Goal: Information Seeking & Learning: Learn about a topic

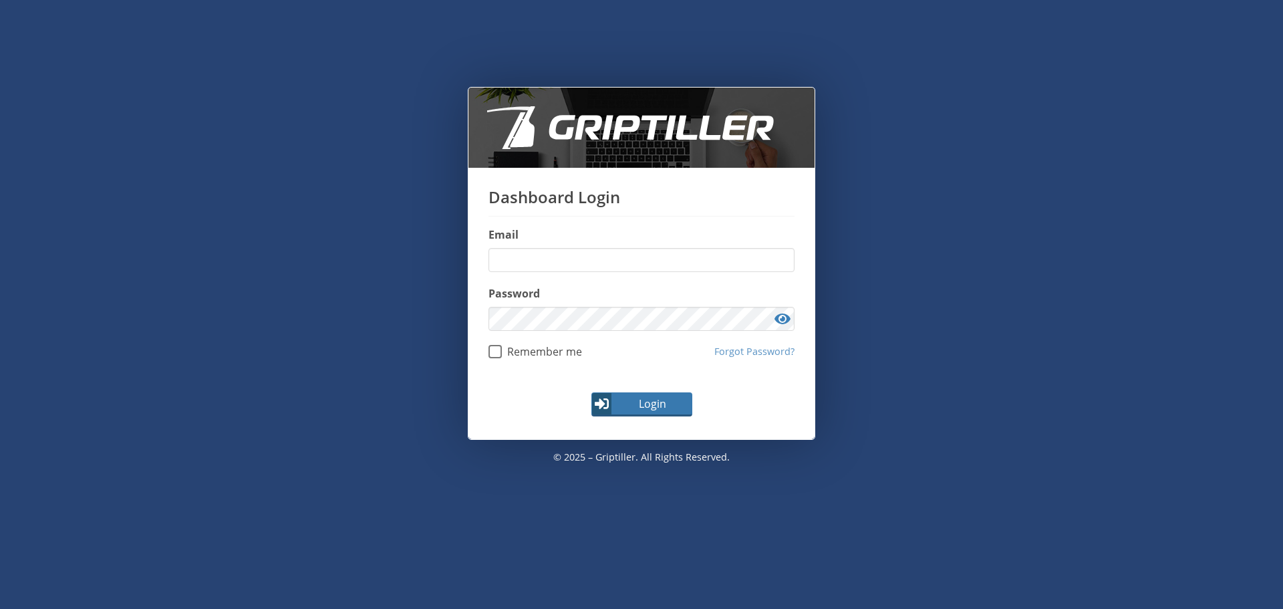
type input "**********"
click at [664, 410] on span "Login" at bounding box center [652, 404] width 78 height 16
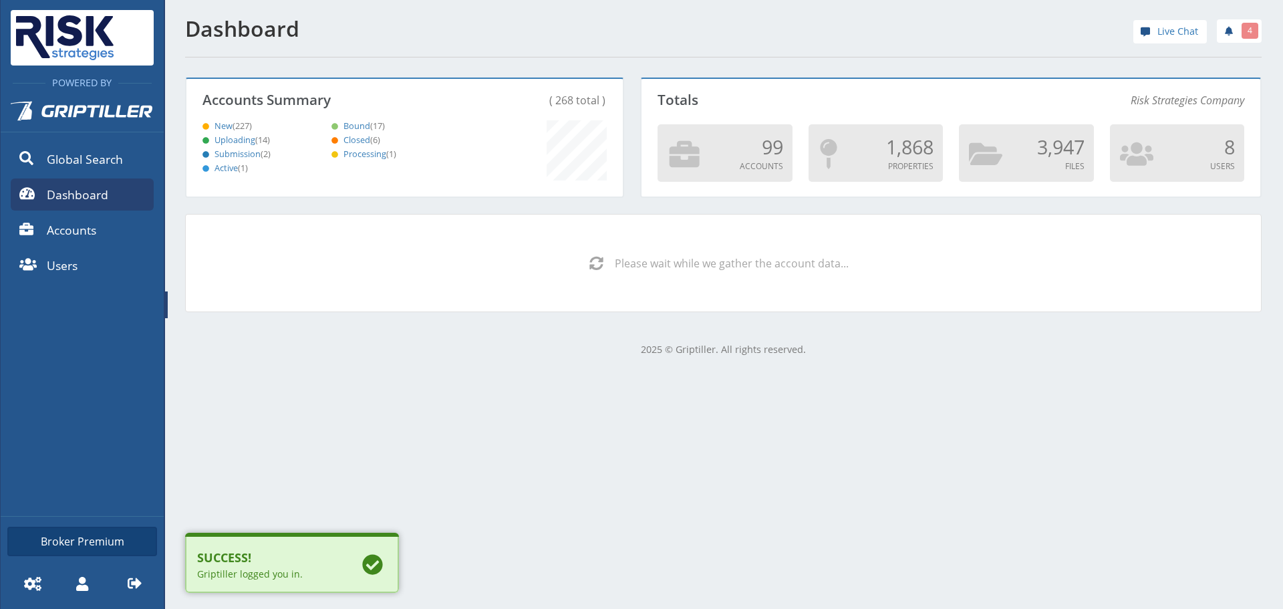
scroll to position [118, 432]
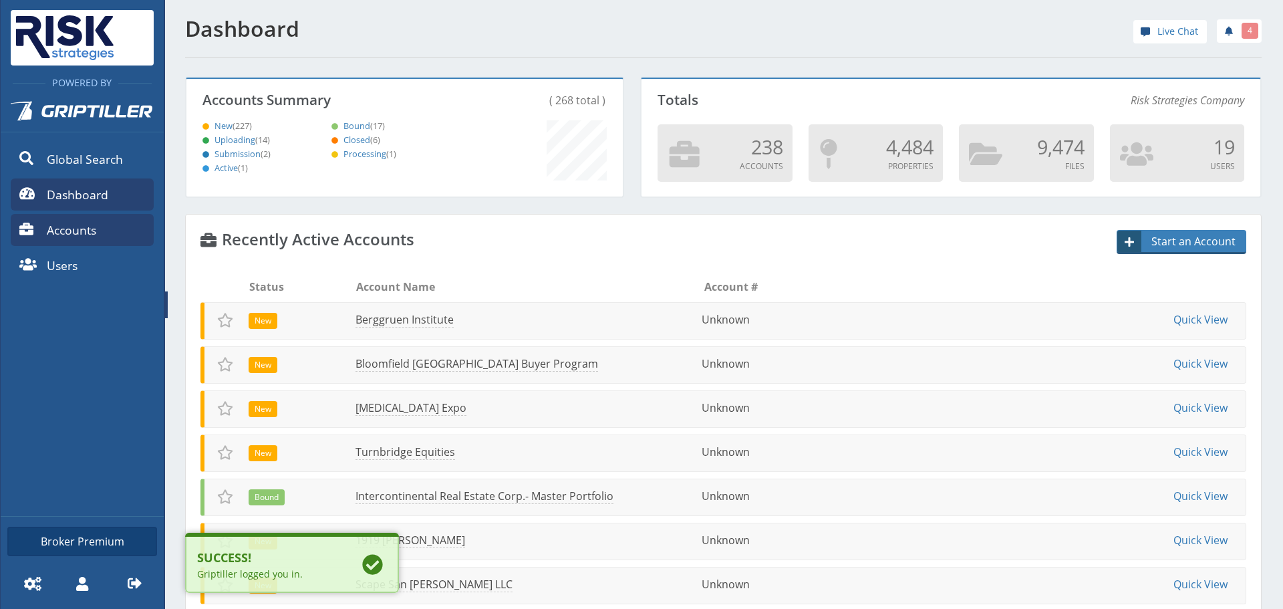
click at [82, 225] on span "Accounts" at bounding box center [71, 229] width 49 height 17
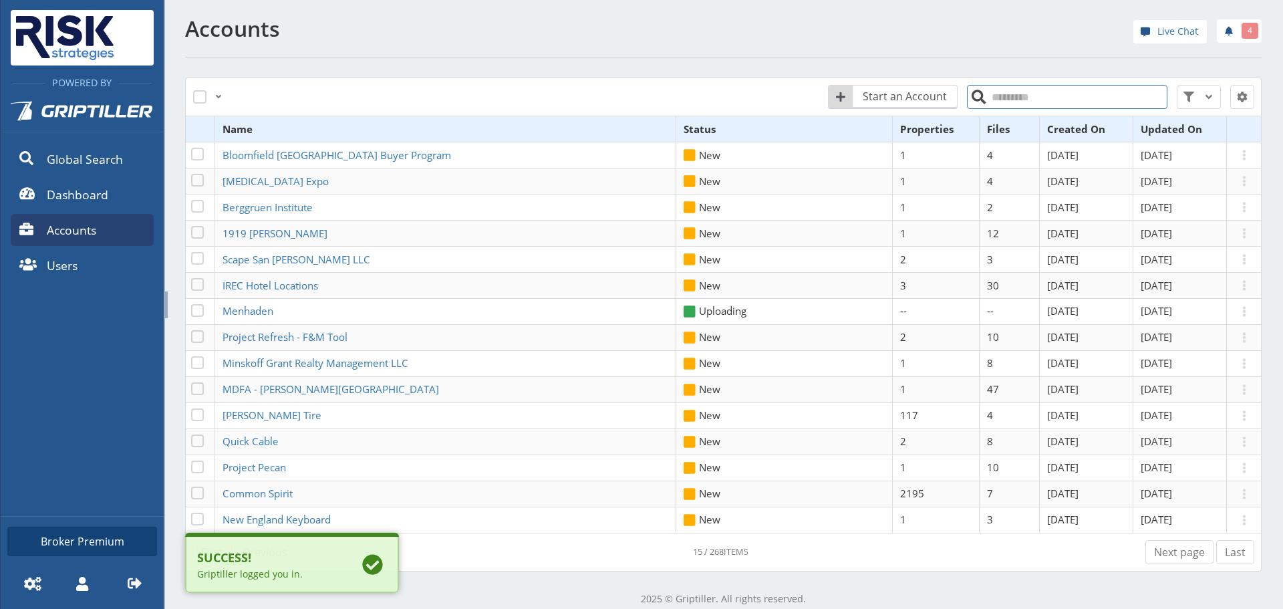
click at [1014, 92] on input "search" at bounding box center [1067, 97] width 200 height 24
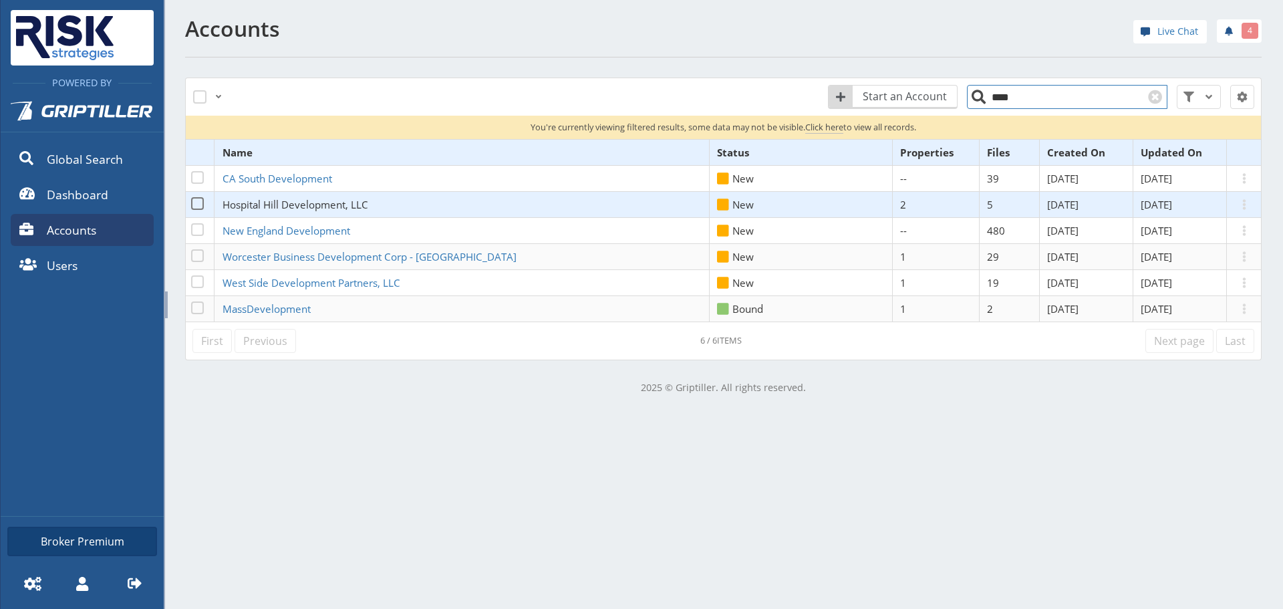
type input "****"
click at [313, 204] on span "Hospital Hill Development, LLC" at bounding box center [296, 204] width 146 height 13
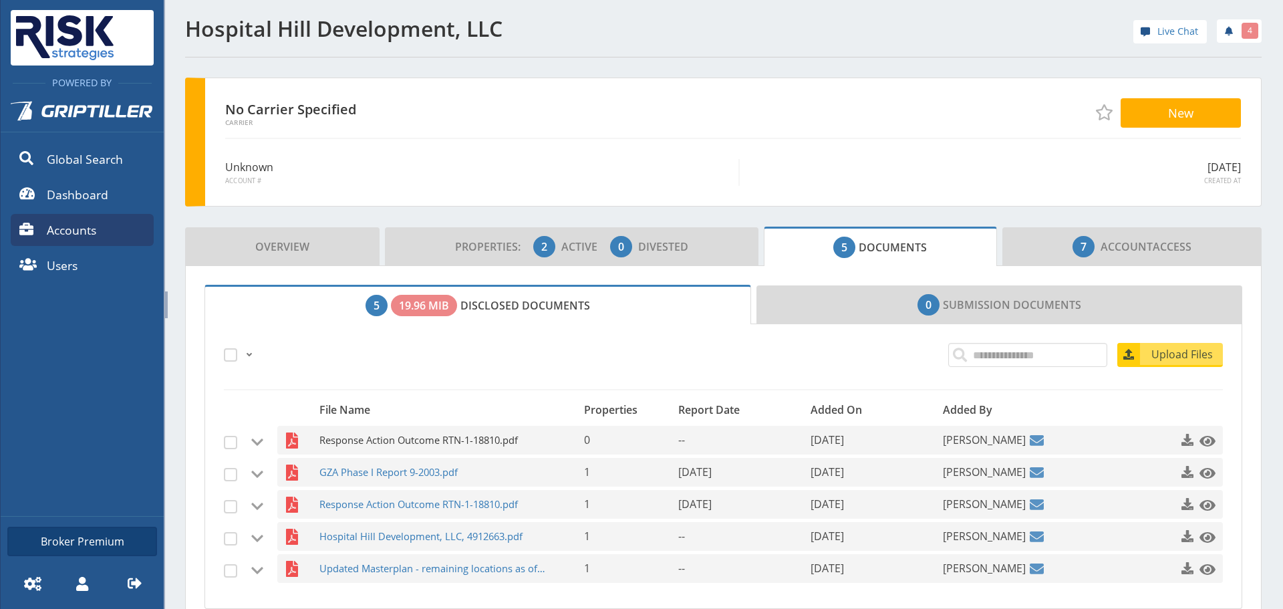
click at [476, 442] on span "Response Action Outcome RTN-1-18810.pdf" at bounding box center [433, 440] width 229 height 29
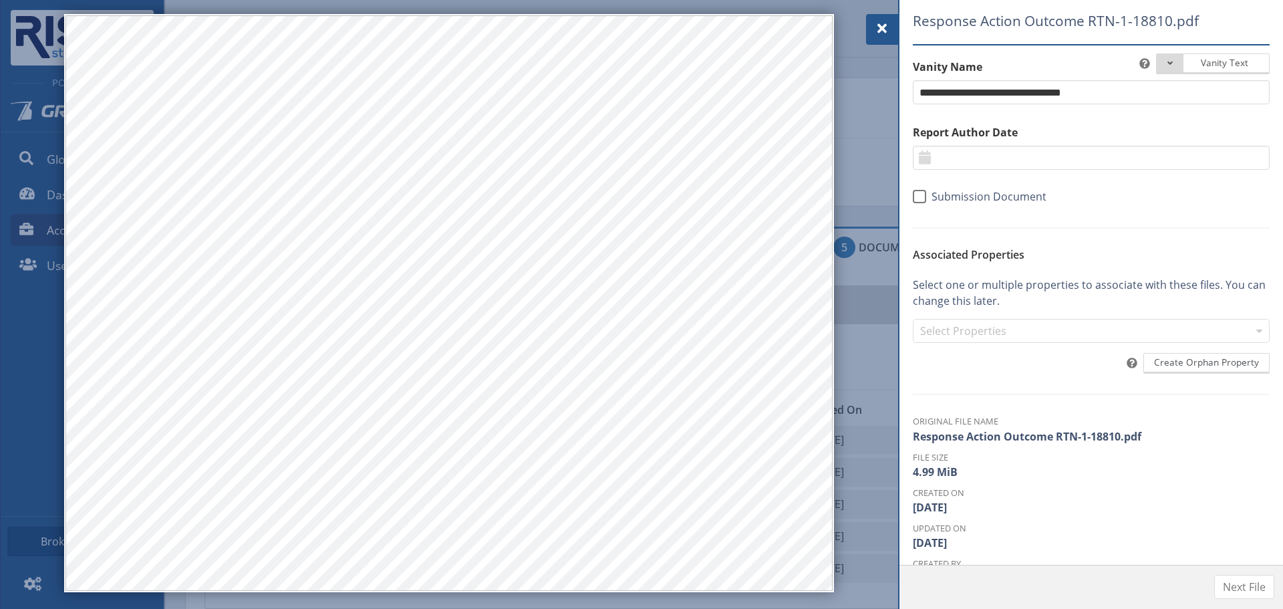
click at [890, 41] on div at bounding box center [882, 29] width 32 height 31
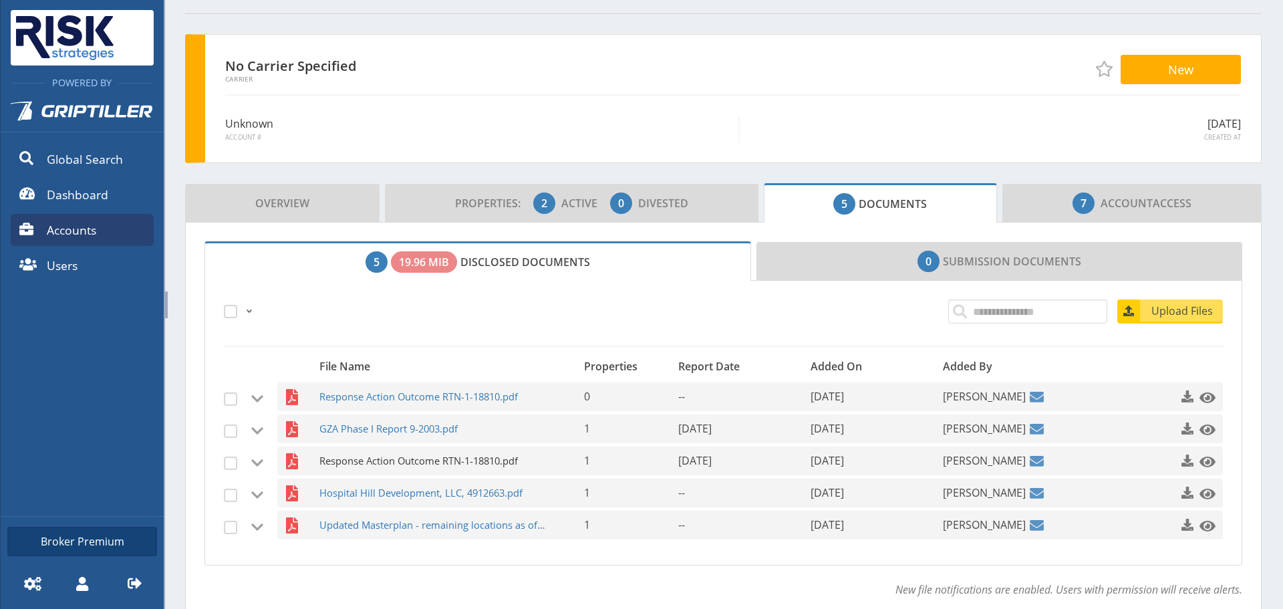
scroll to position [67, 0]
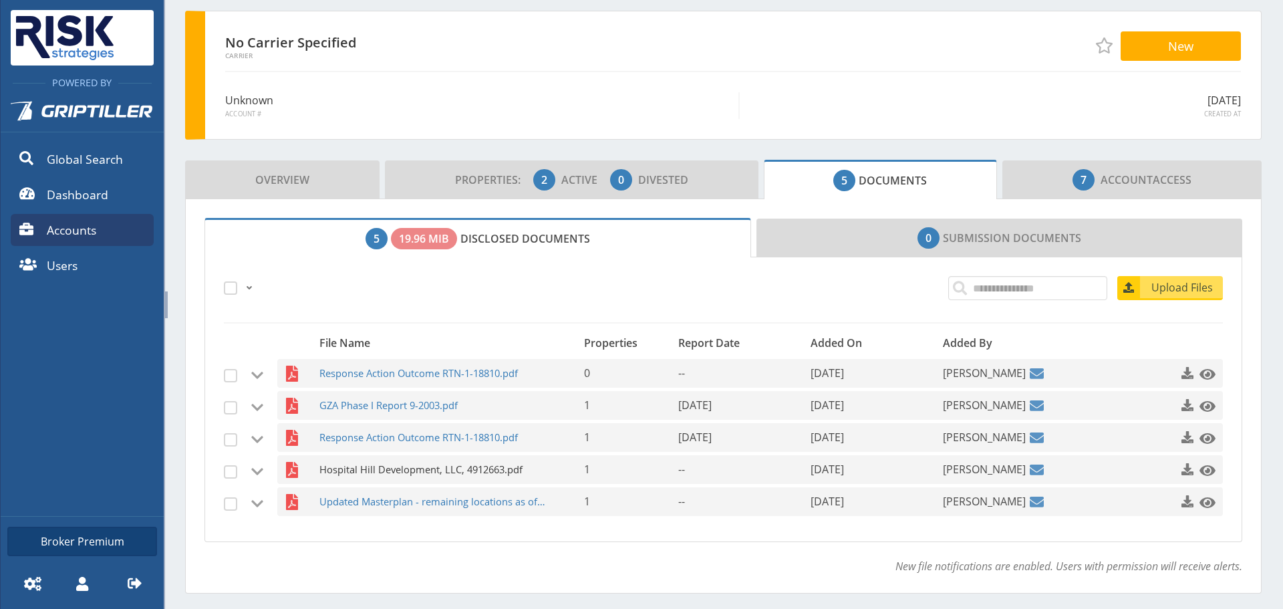
click at [497, 466] on span "Hospital Hill Development, LLC, 4912663.pdf" at bounding box center [433, 469] width 229 height 29
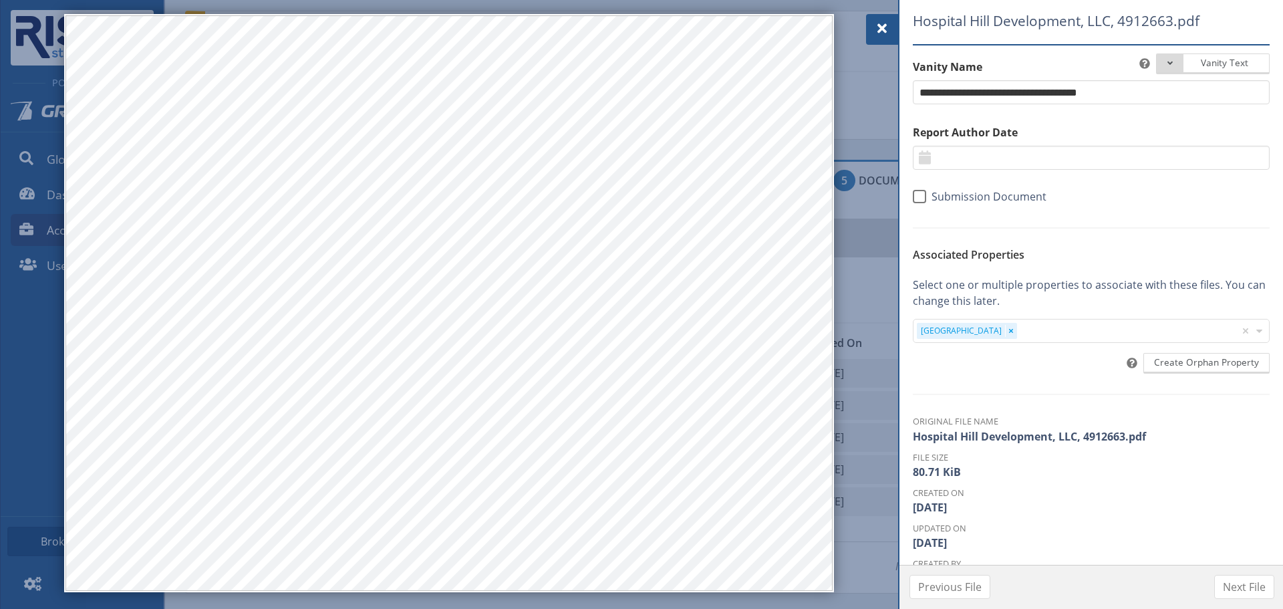
click at [877, 29] on span at bounding box center [882, 29] width 16 height 16
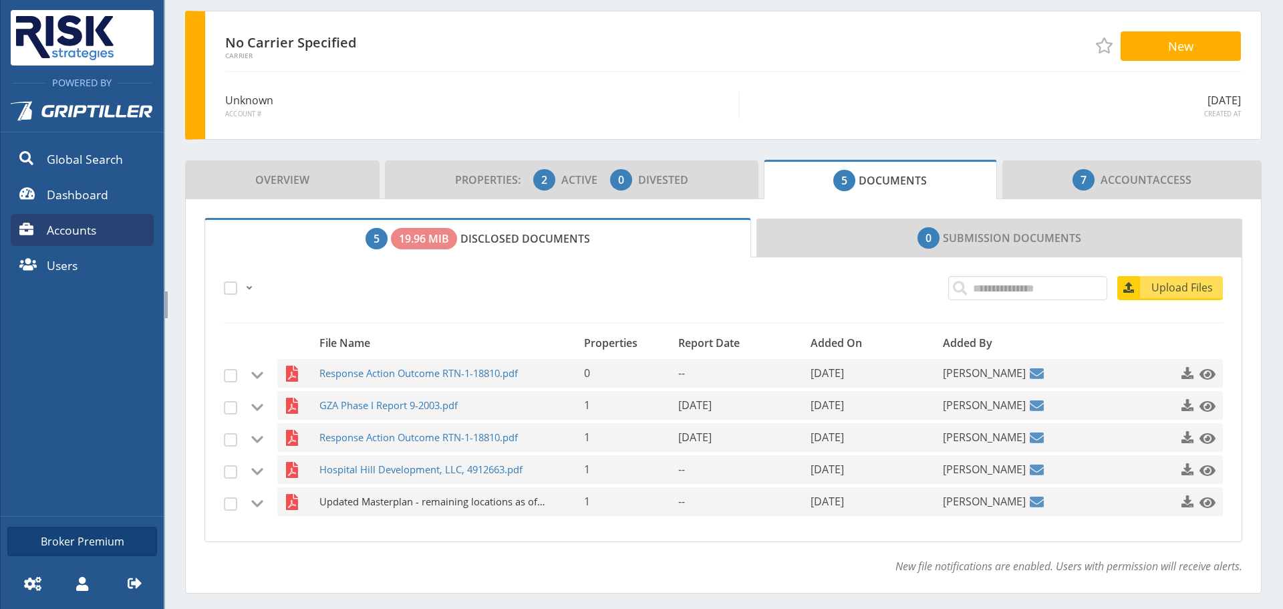
click at [489, 489] on span "Updated Masterplan - remaining locations as of [DATE].pdf" at bounding box center [433, 501] width 229 height 29
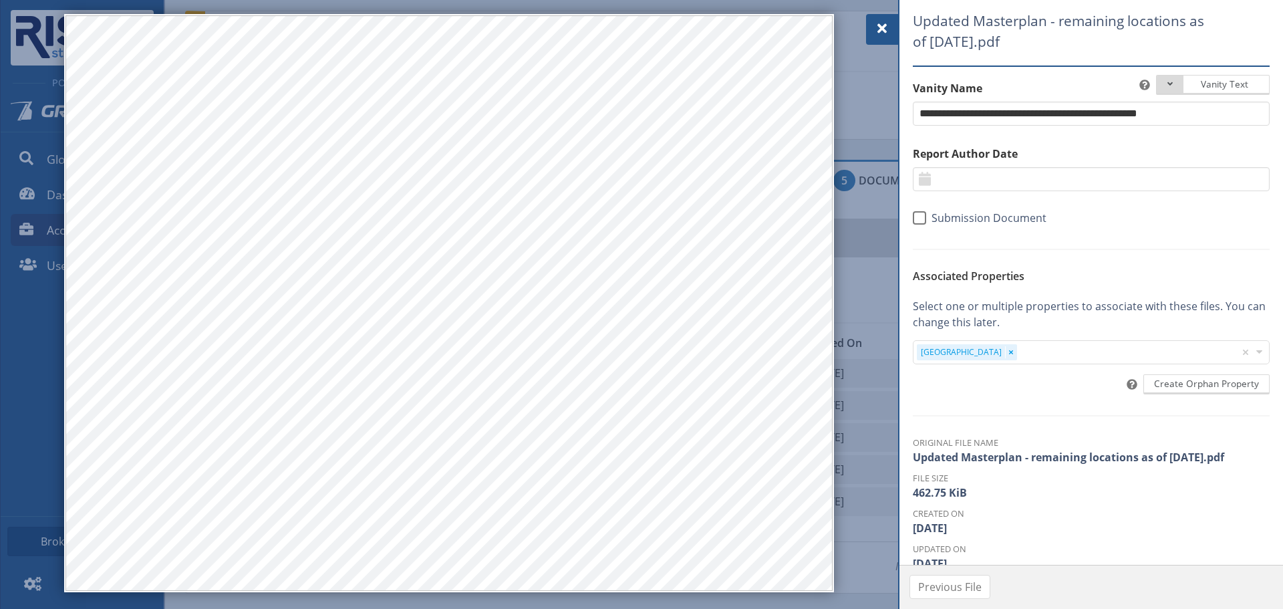
click at [885, 40] on div at bounding box center [882, 29] width 32 height 31
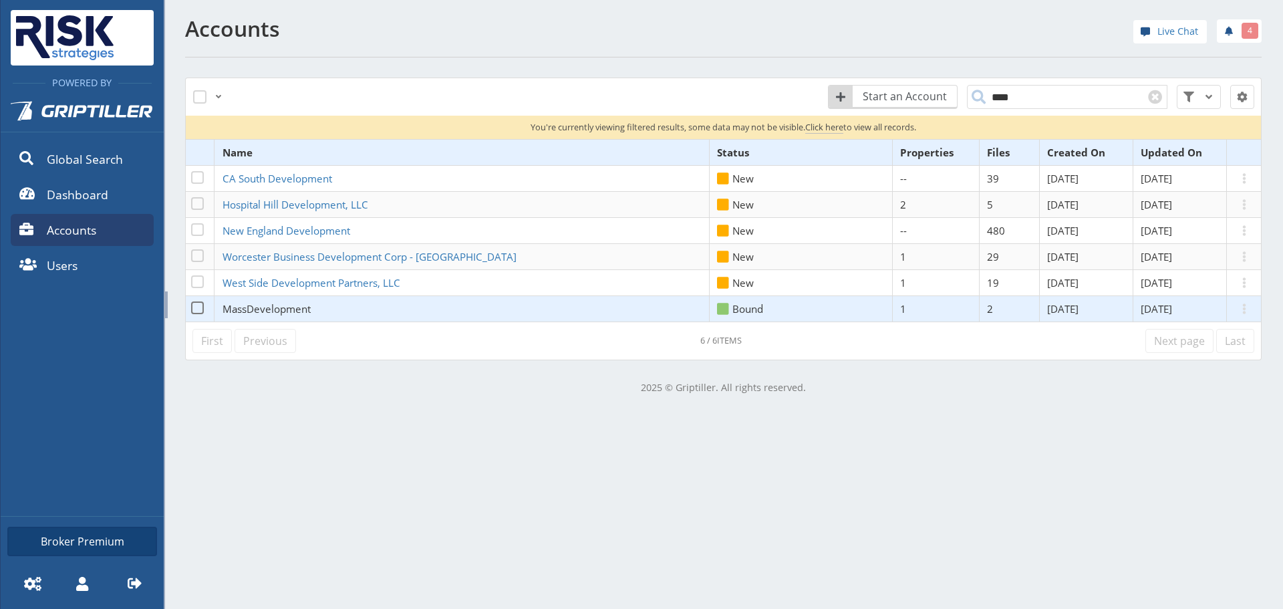
click at [254, 308] on span "MassDevelopment" at bounding box center [267, 308] width 88 height 13
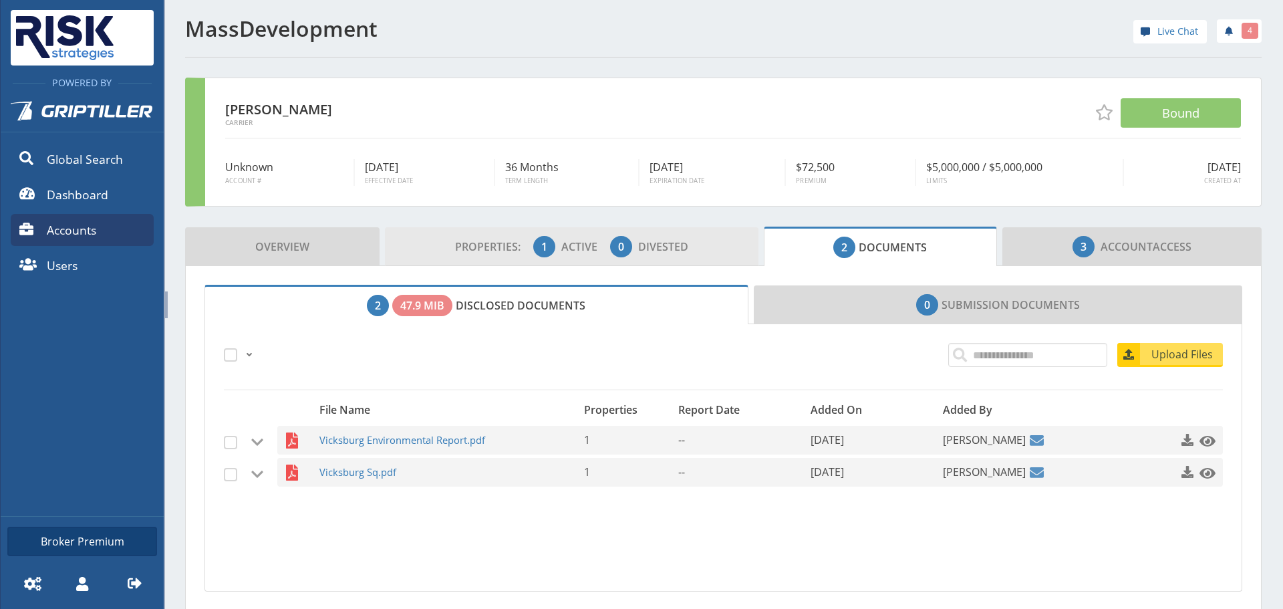
click at [484, 242] on span "Properties:" at bounding box center [493, 246] width 76 height 15
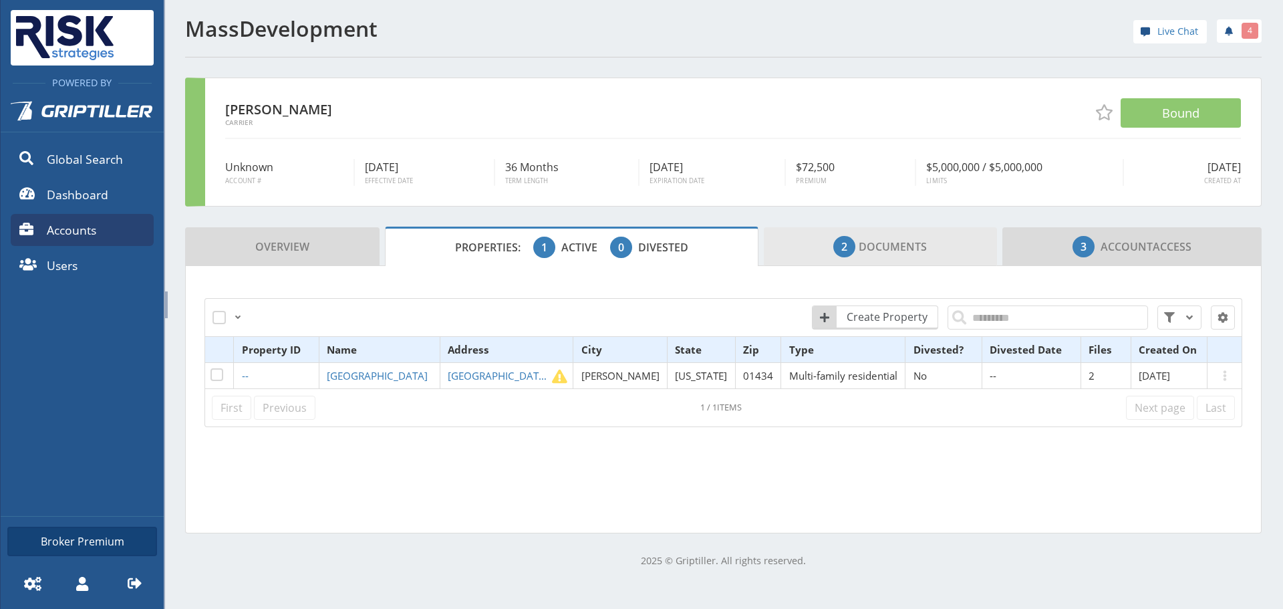
click at [775, 229] on link "2 Documents" at bounding box center [881, 246] width 234 height 39
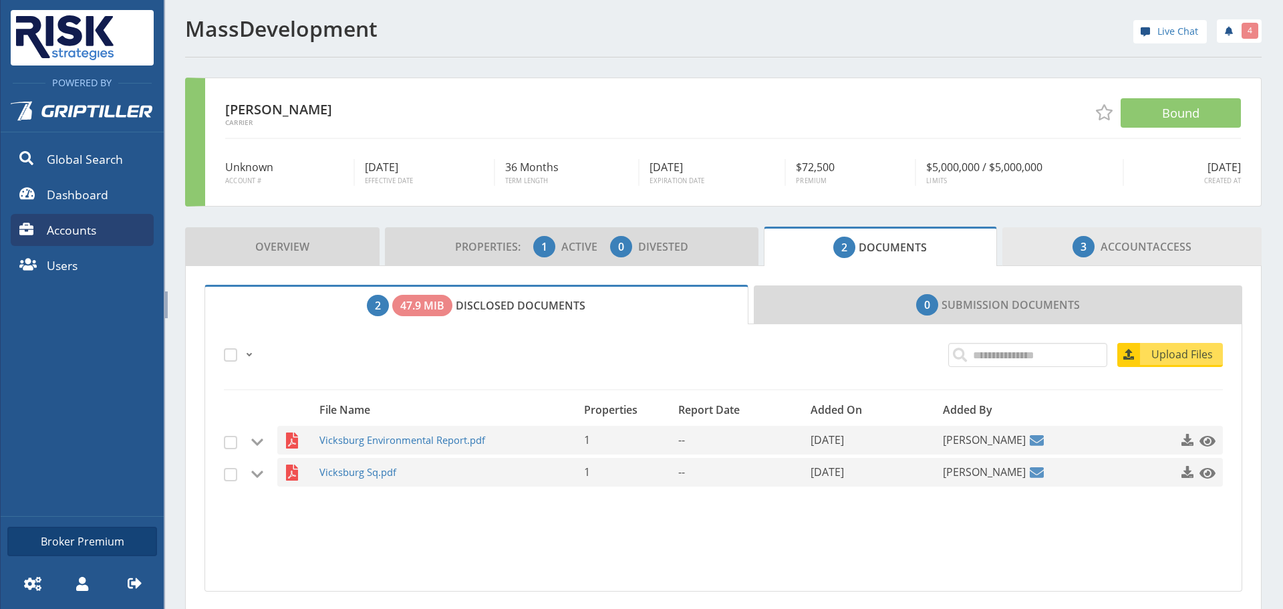
click at [1119, 233] on link "3 Account Access" at bounding box center [1131, 246] width 259 height 39
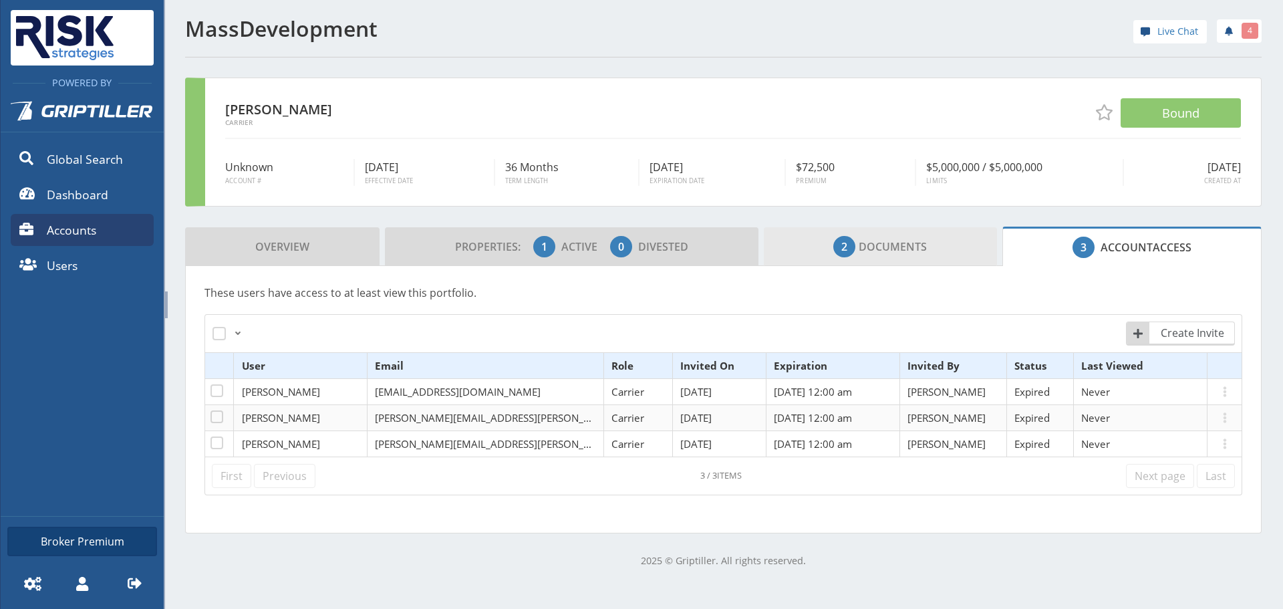
click at [821, 242] on link "2 Documents" at bounding box center [881, 246] width 234 height 39
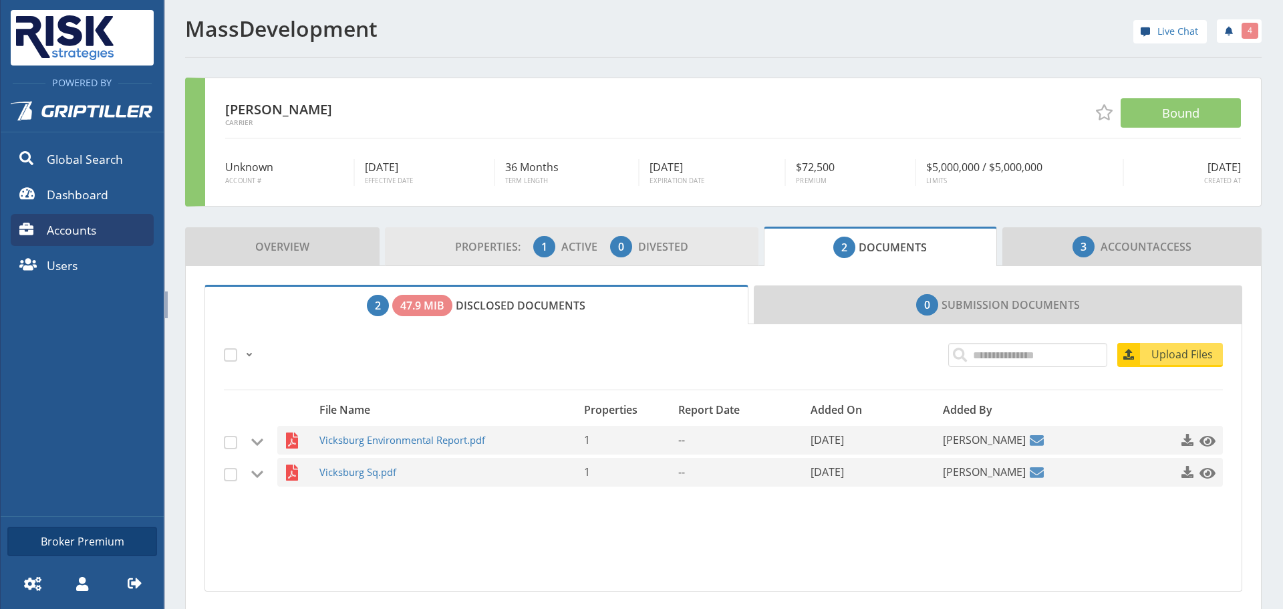
click at [610, 241] on span "0" at bounding box center [621, 246] width 22 height 21
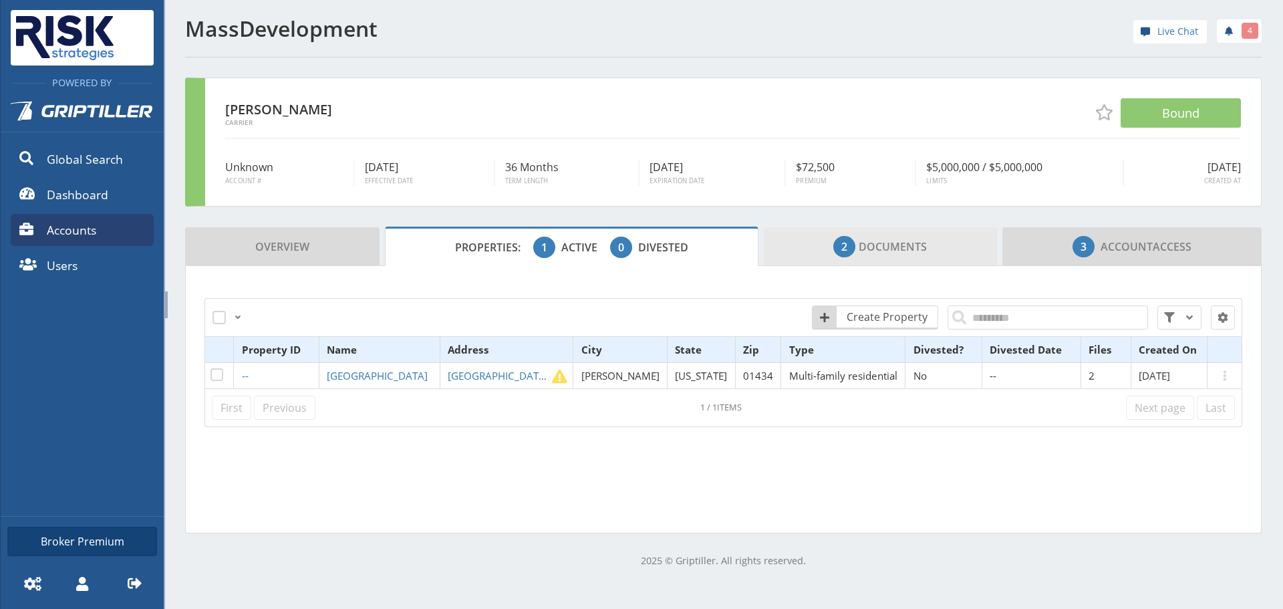
click at [857, 251] on span "2 Documents" at bounding box center [880, 246] width 94 height 27
